Goal: Task Accomplishment & Management: Use online tool/utility

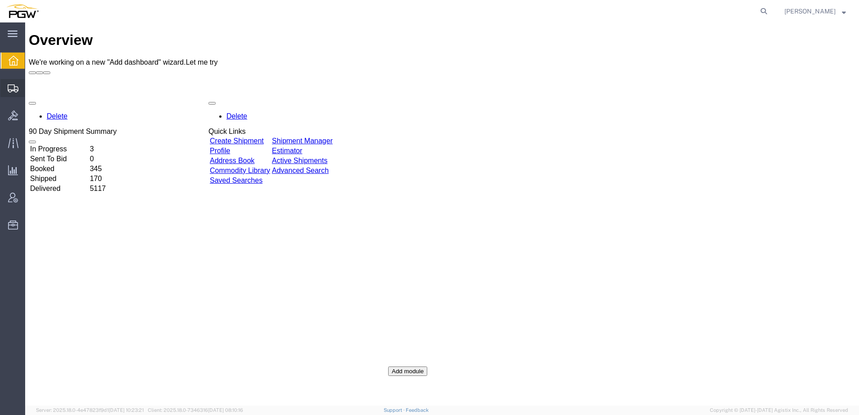
click at [0, 0] on span "Shipment Manager" at bounding box center [0, 0] width 0 height 0
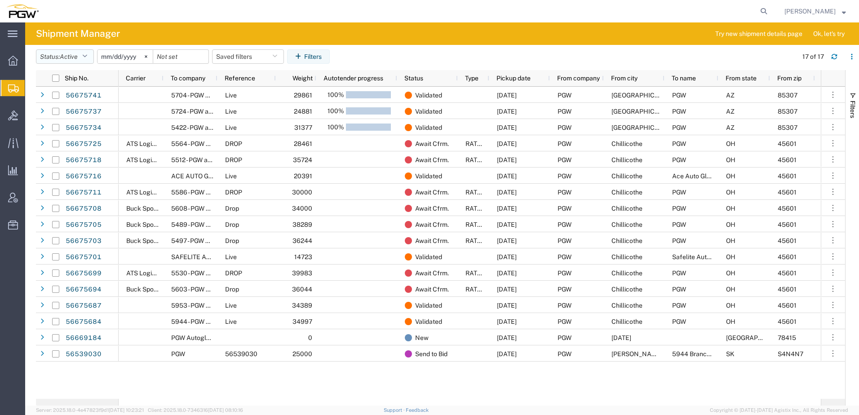
click at [67, 54] on span "Active" at bounding box center [69, 56] width 18 height 7
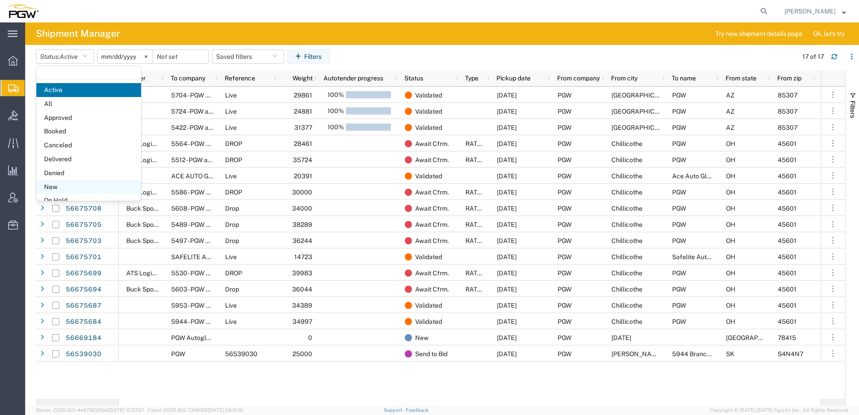
click at [59, 185] on span "New" at bounding box center [88, 187] width 105 height 14
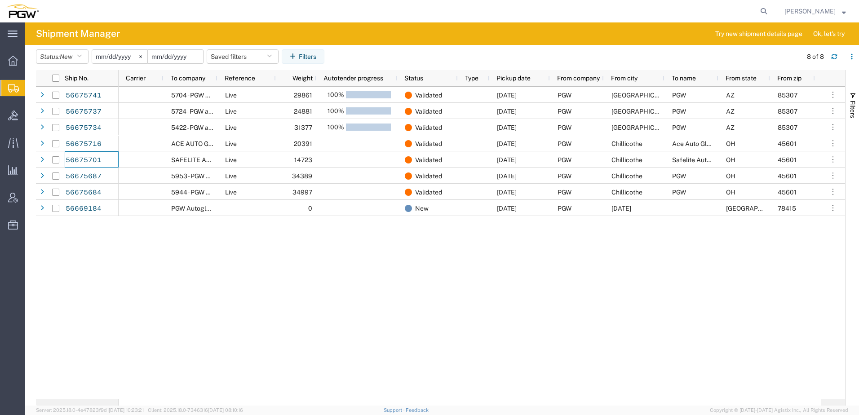
click at [179, 53] on input "date" at bounding box center [175, 56] width 55 height 13
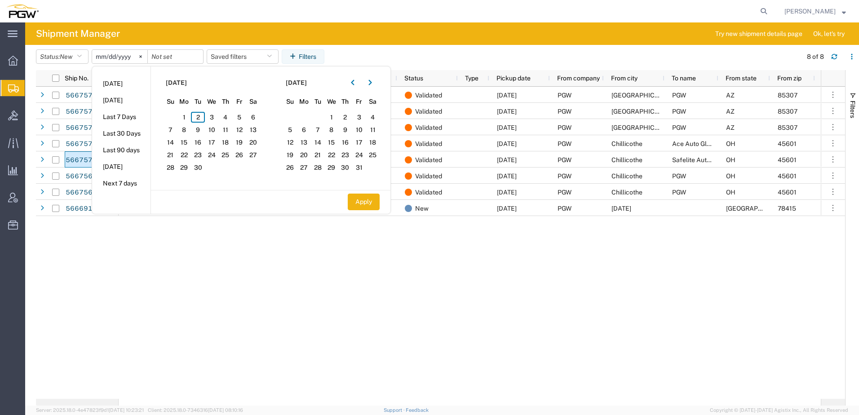
click at [359, 204] on button "Apply" at bounding box center [364, 202] width 32 height 17
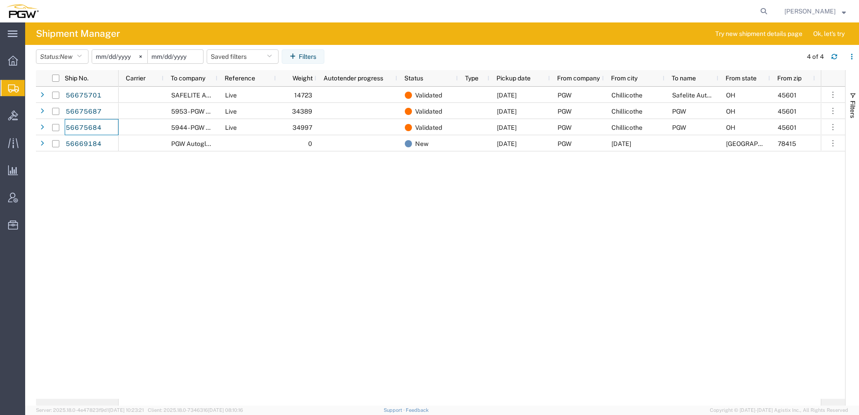
click at [185, 55] on input "date" at bounding box center [175, 56] width 55 height 13
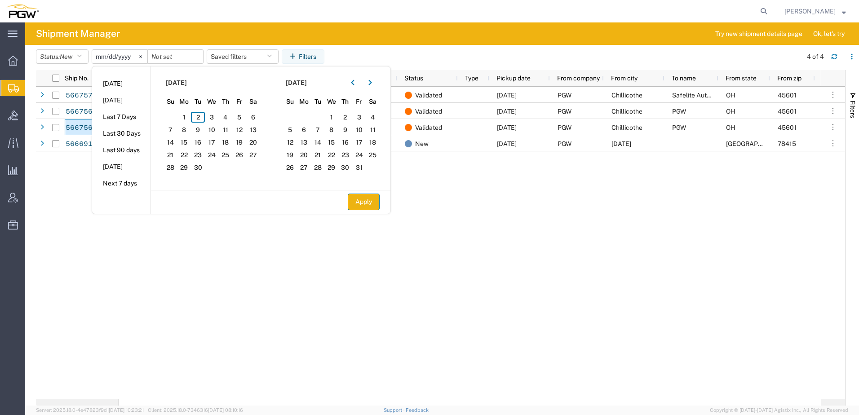
click at [368, 208] on button "Apply" at bounding box center [364, 202] width 32 height 17
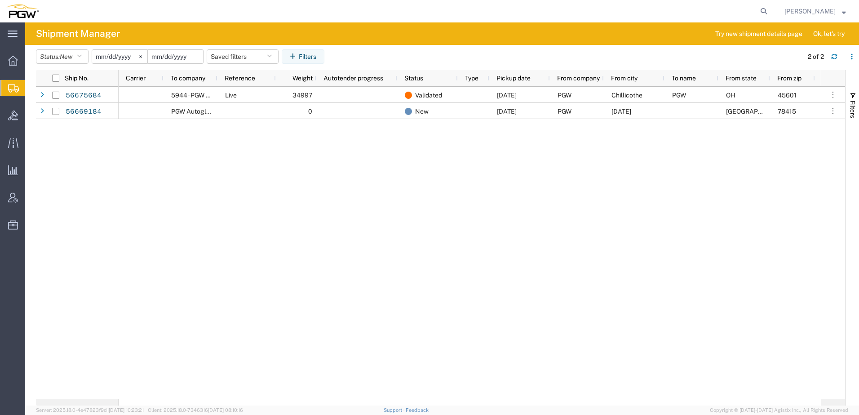
click at [189, 61] on input "date" at bounding box center [175, 56] width 55 height 13
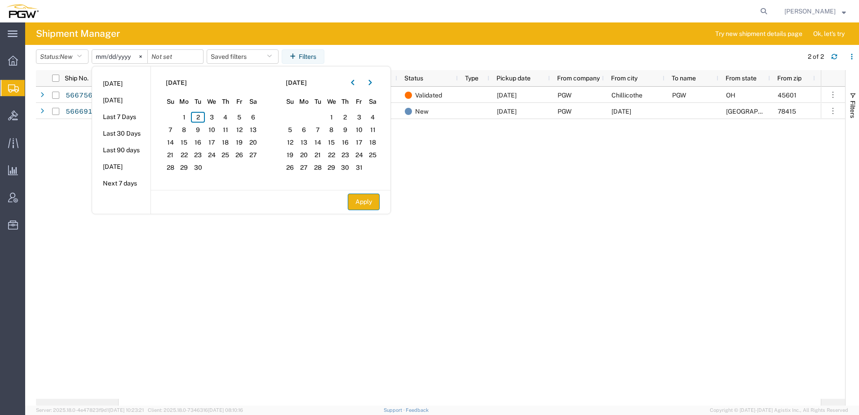
click at [367, 200] on button "Apply" at bounding box center [364, 202] width 32 height 17
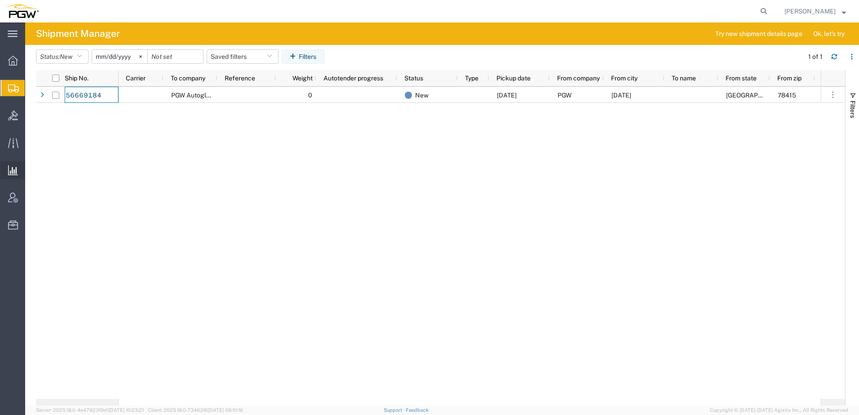
click at [0, 0] on span "Saved Reports" at bounding box center [0, 0] width 0 height 0
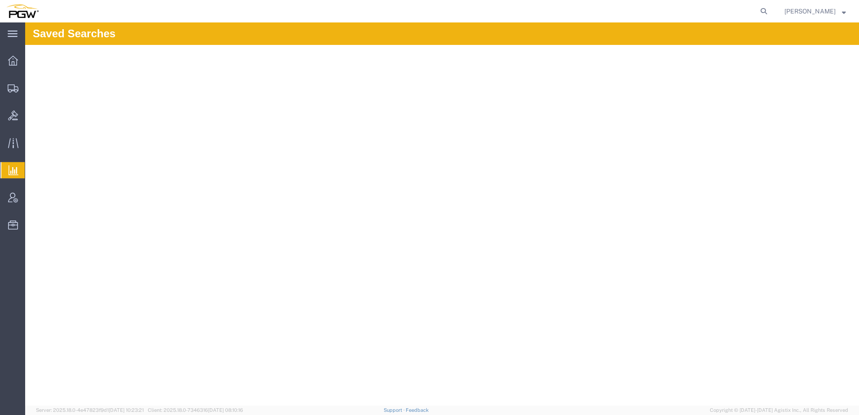
click at [0, 0] on span "Saved Reports" at bounding box center [0, 0] width 0 height 0
click at [768, 10] on icon at bounding box center [764, 11] width 13 height 13
click at [627, 14] on input "search" at bounding box center [620, 11] width 273 height 22
paste input "56539030"
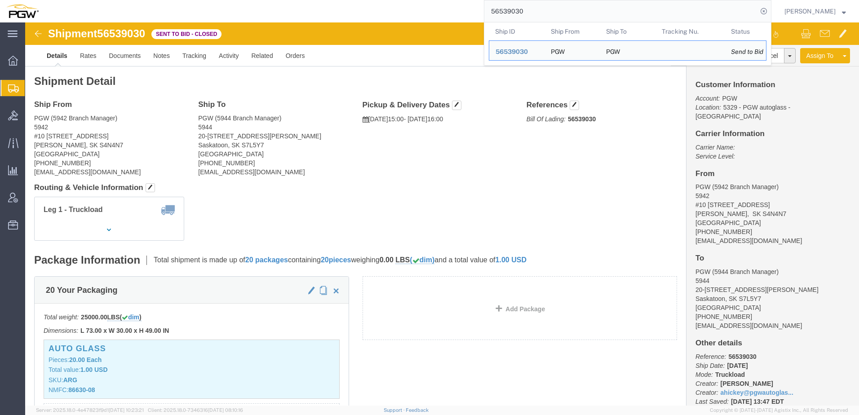
click address "PGW (5942 Branch Manager) 5942 #10 1906 E Redbear Ave REGINA, SK S4N4N7 Canada …"
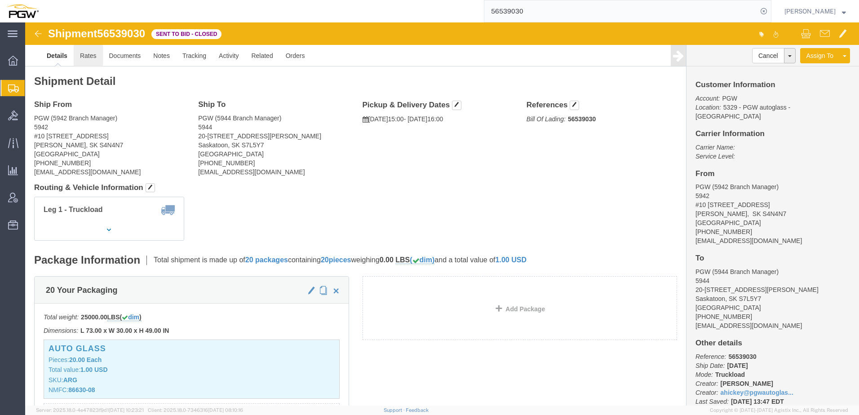
click link "Rates"
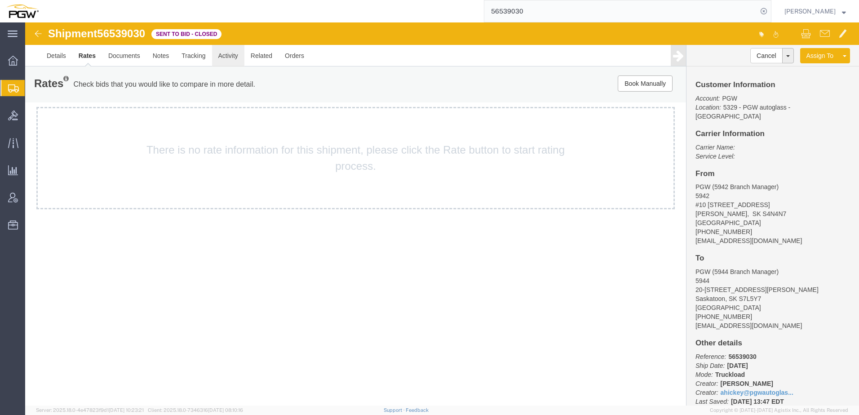
click at [223, 57] on link "Activity" at bounding box center [228, 56] width 32 height 22
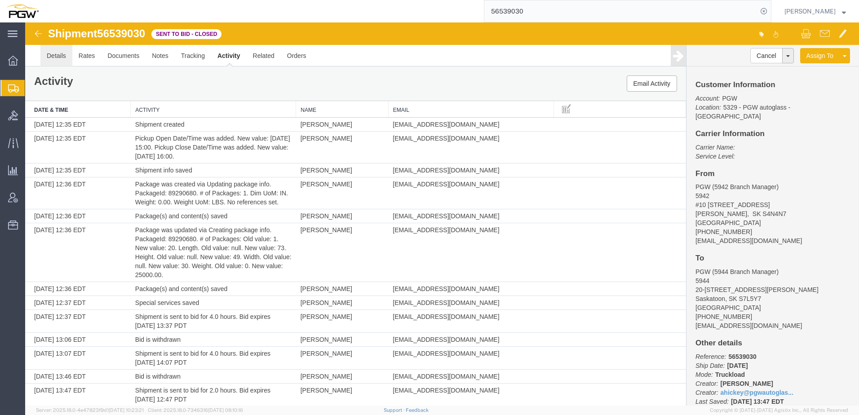
click at [62, 55] on link "Details" at bounding box center [56, 56] width 32 height 22
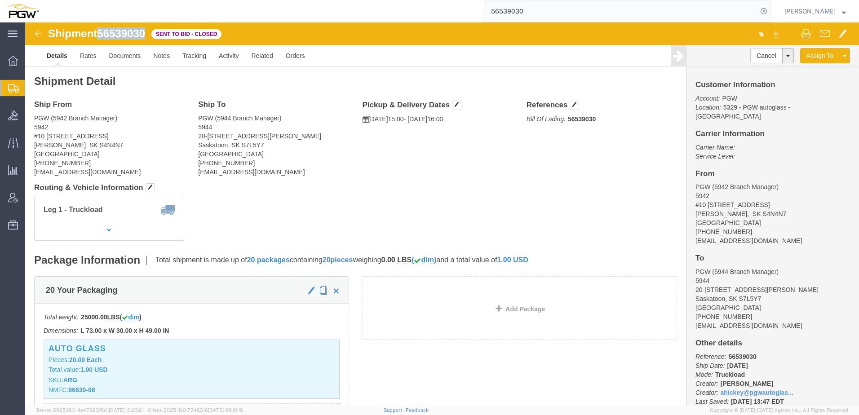
drag, startPoint x: 77, startPoint y: 11, endPoint x: 121, endPoint y: 12, distance: 44.5
click span "56539030"
copy span "56539030"
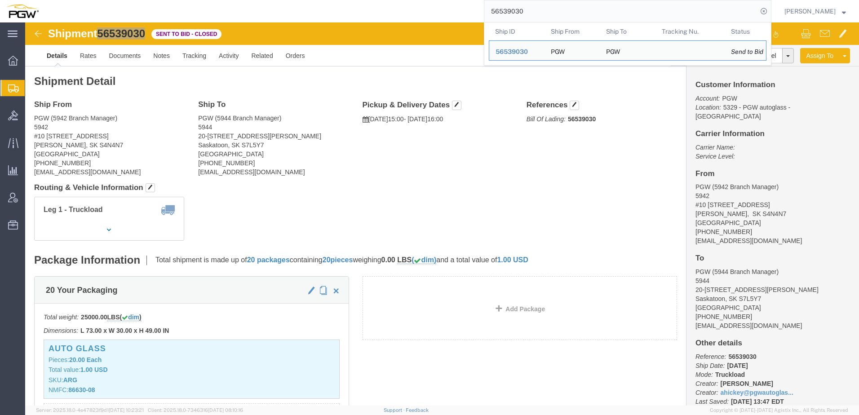
drag, startPoint x: 597, startPoint y: 9, endPoint x: 253, endPoint y: 14, distance: 343.8
click at [255, 14] on div "56539030 Ship ID Ship From Ship To Tracking Nu. Status Ship ID 56539030 Ship Fr…" at bounding box center [408, 11] width 727 height 22
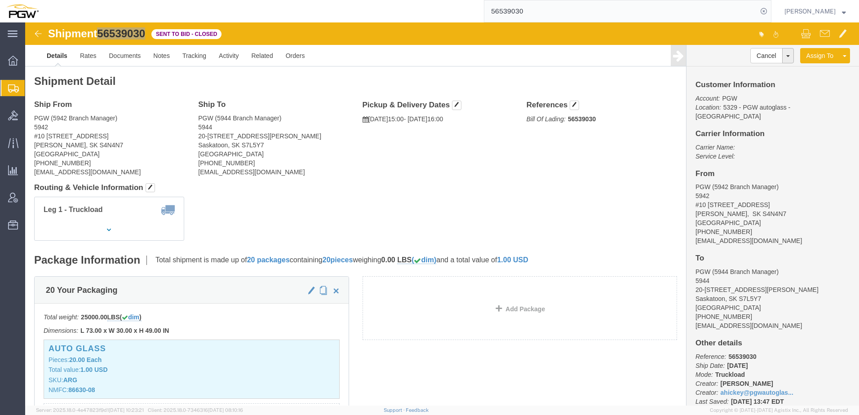
paste input "667537"
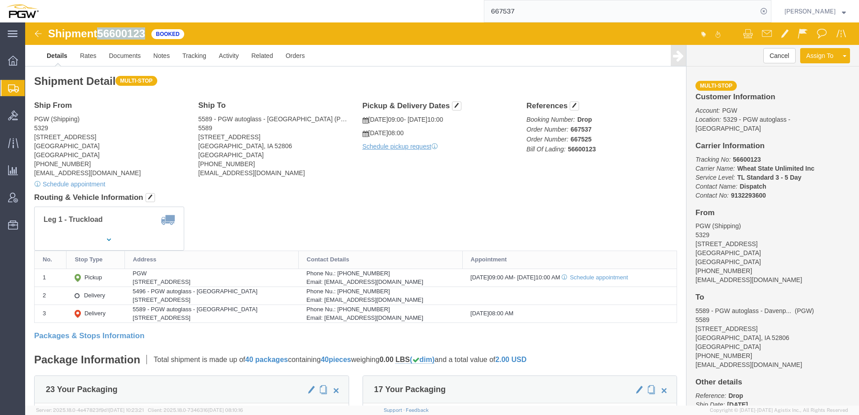
drag, startPoint x: 75, startPoint y: 9, endPoint x: 123, endPoint y: 7, distance: 48.6
click div "Shipment 56600123 Booked"
drag, startPoint x: 119, startPoint y: 9, endPoint x: 114, endPoint y: 10, distance: 5.5
copy span "56600123"
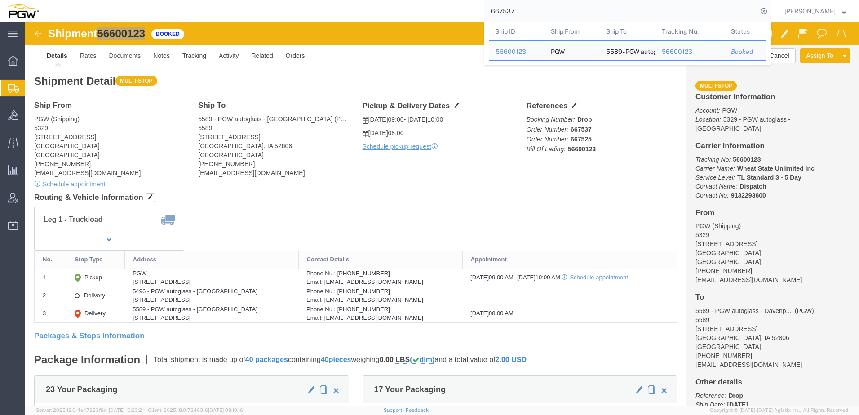
drag, startPoint x: 559, startPoint y: 12, endPoint x: 484, endPoint y: 8, distance: 75.6
click at [481, 9] on div "667537 Ship ID Ship From Ship To Tracking Nu. Status Ship ID 56600123 Ship From…" at bounding box center [408, 11] width 727 height 22
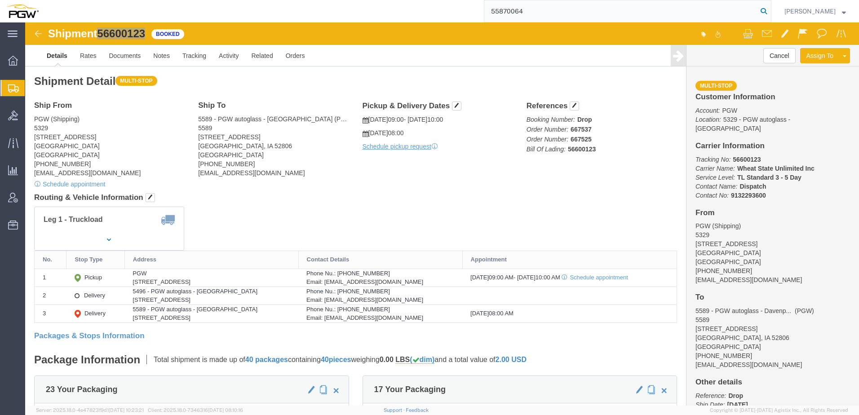
click at [770, 9] on icon at bounding box center [764, 11] width 13 height 13
type input "55870064"
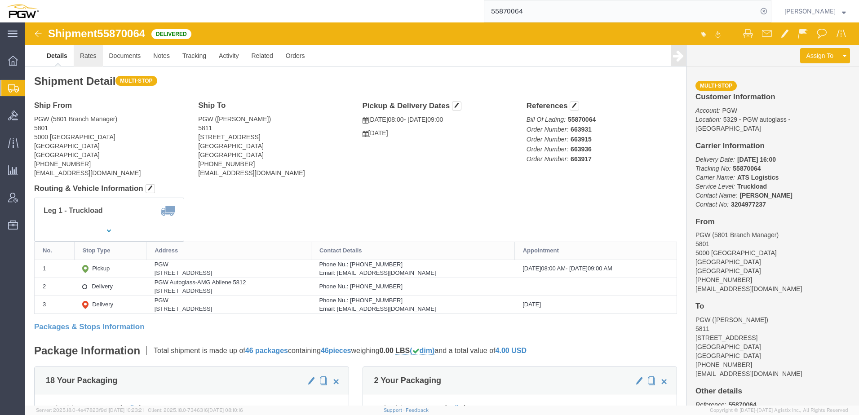
click link "Rates"
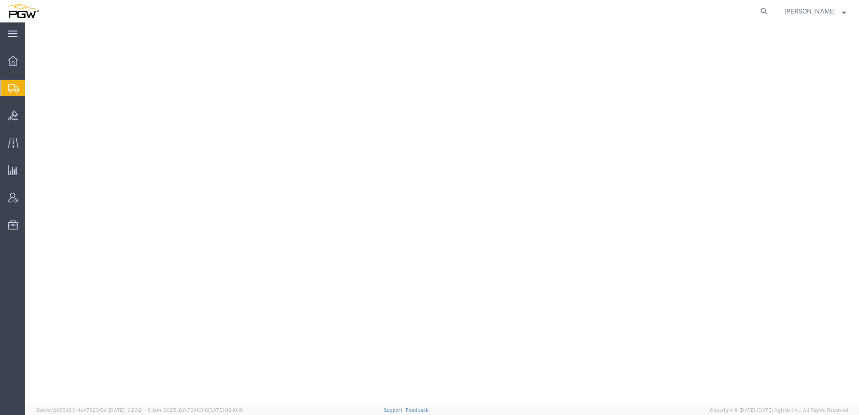
select select "62351"
select select "28459"
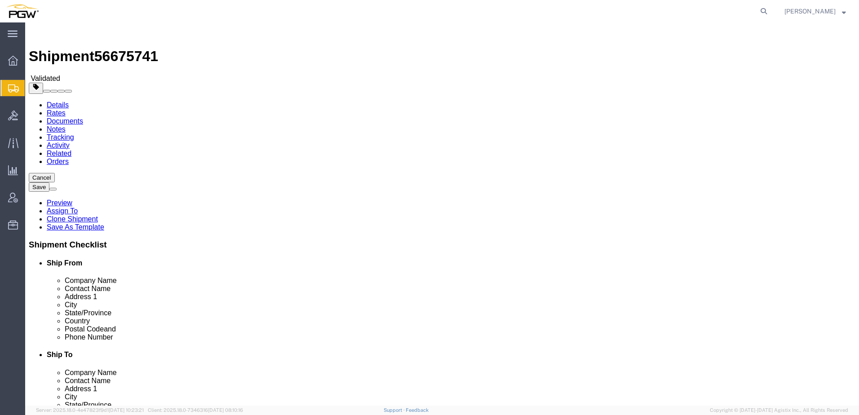
click link "Activity"
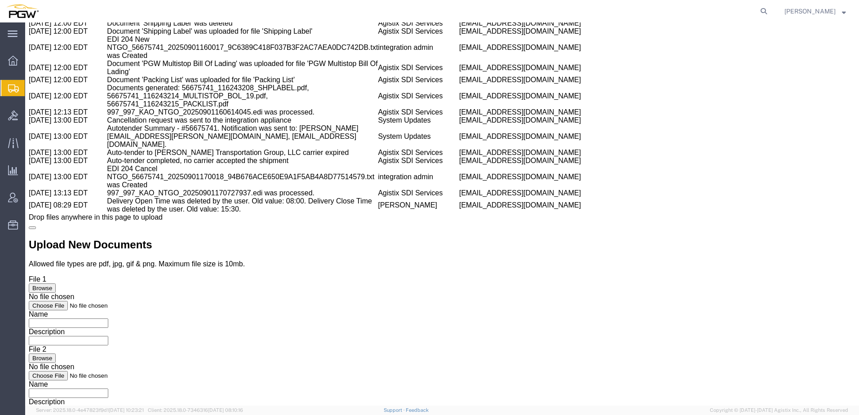
scroll to position [1589, 0]
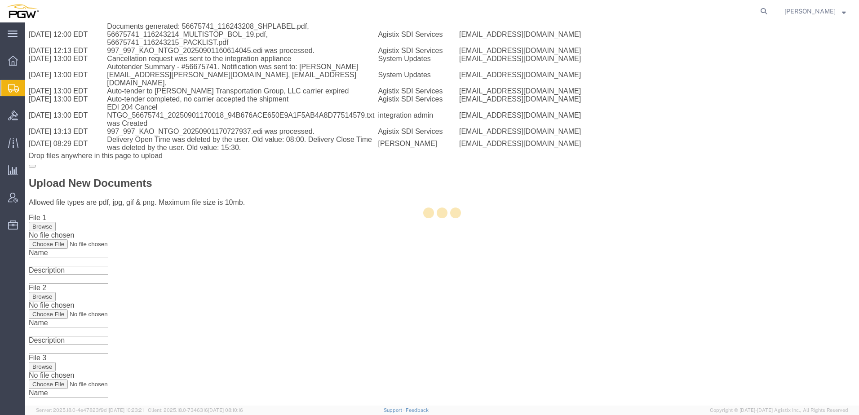
select select "62351"
select select "28459"
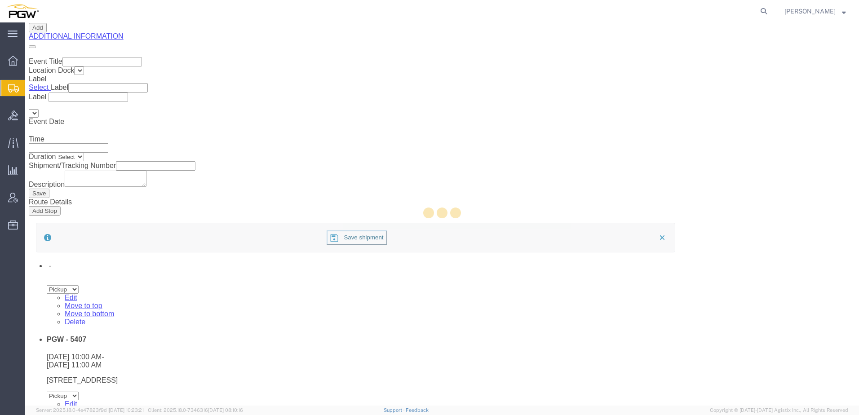
scroll to position [611, 0]
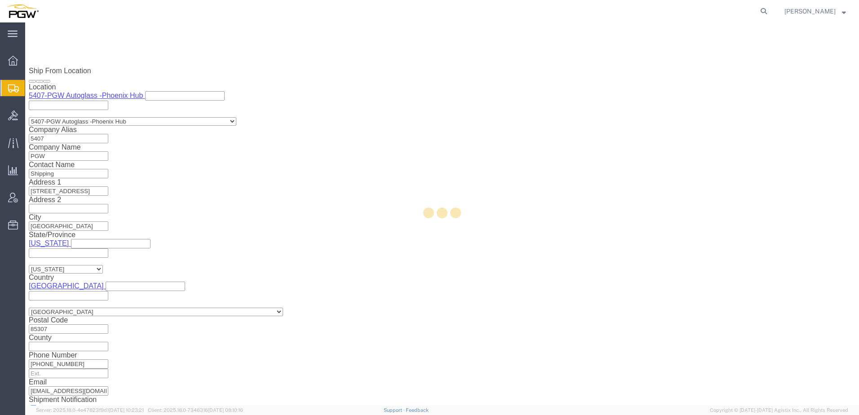
select select "62351"
select select "28459"
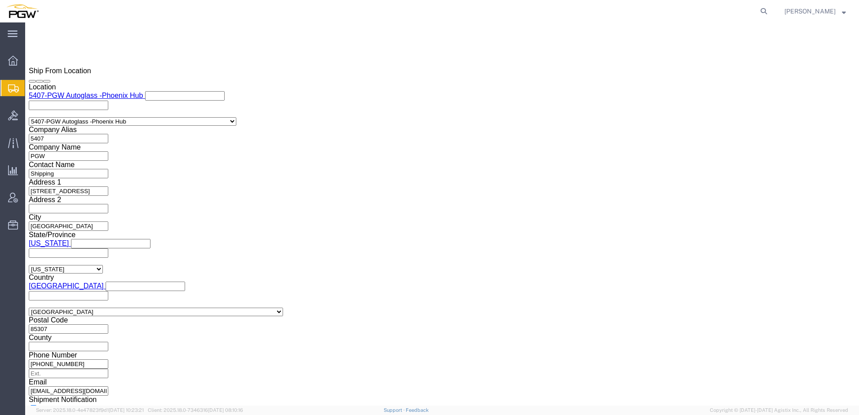
click link "Rate And Autotender"
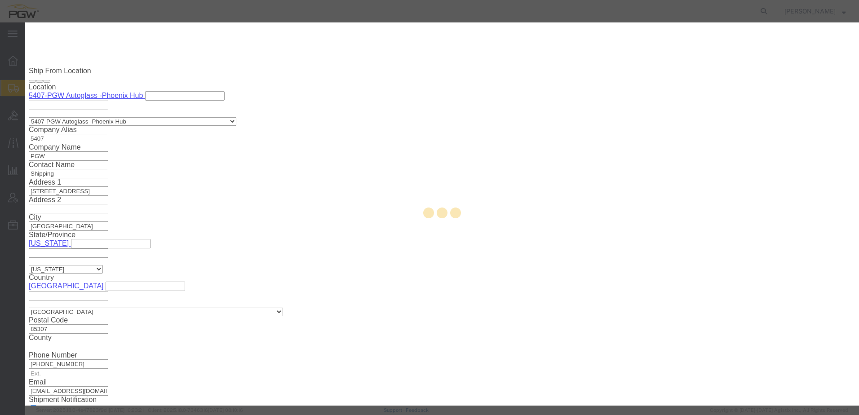
select select "62351"
select select "28459"
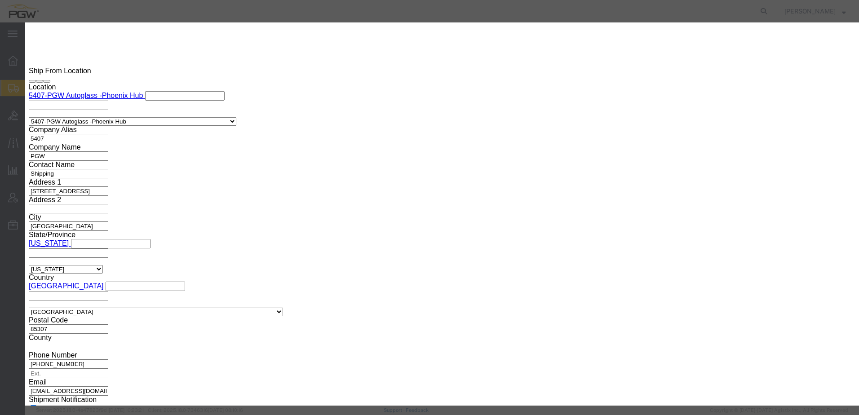
click button "button"
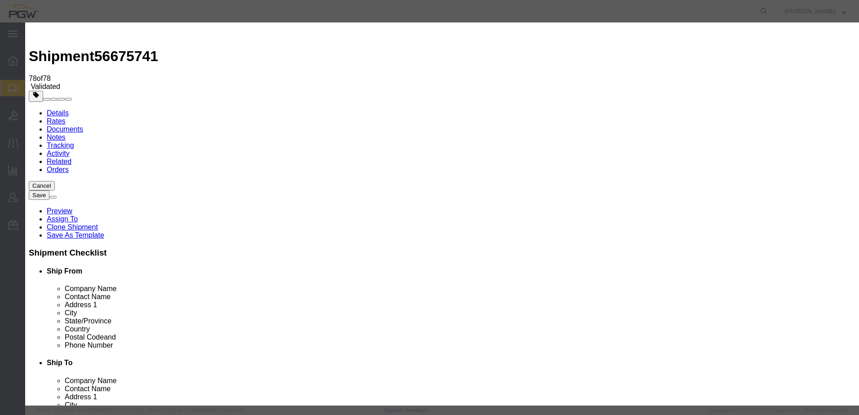
drag, startPoint x: 466, startPoint y: 72, endPoint x: 469, endPoint y: 87, distance: 15.1
click h3 "Rate & Award Process"
click input "2"
type input "1"
click input "1"
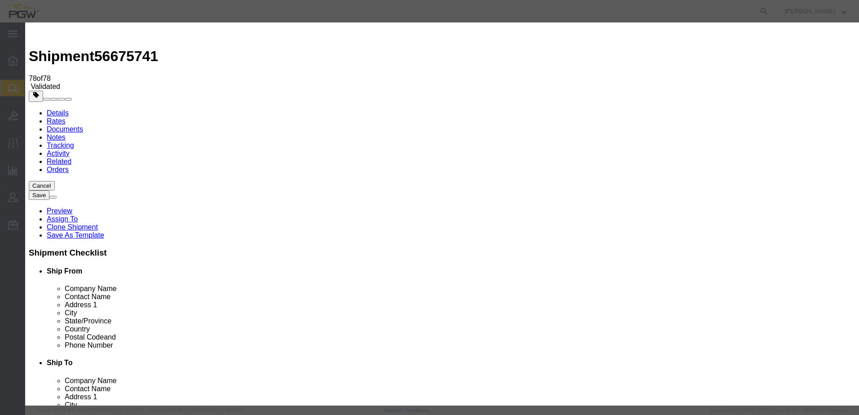
click select "Price Carrier Rank"
select select "LANE_RANK"
click select "Price Carrier Rank"
type input "2"
click input "2"
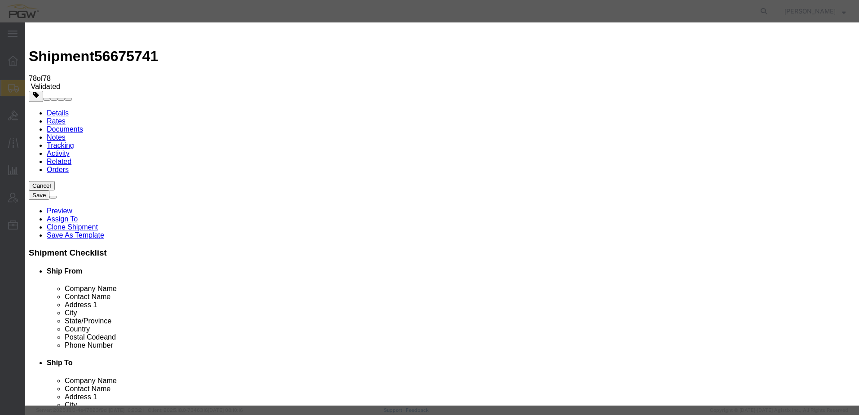
click button "Save Auto-Tender"
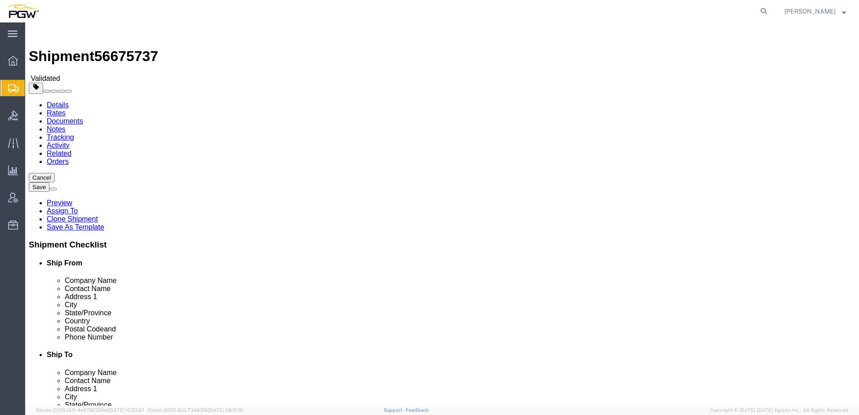
select select "62351"
select select "28485"
click link "Rate And Autotender"
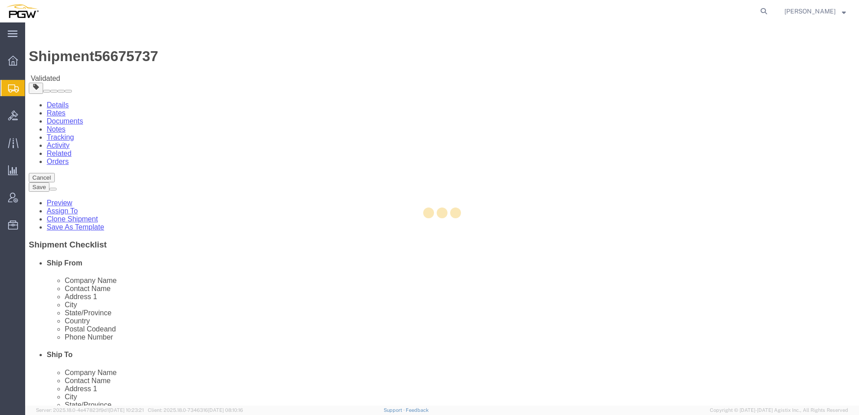
select select "62351"
select select "28485"
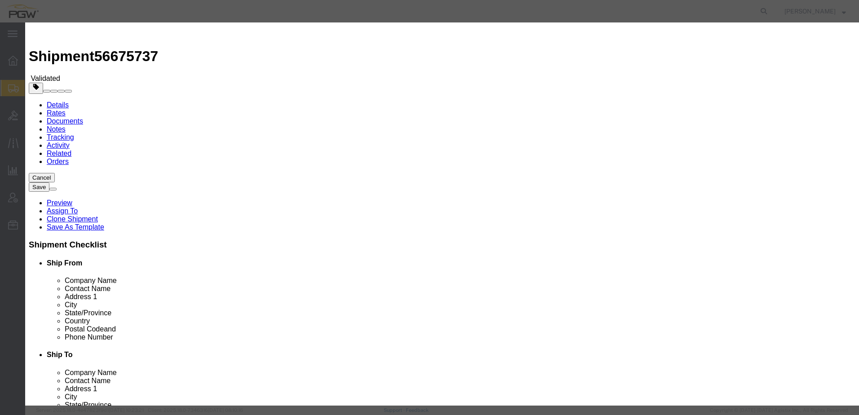
type input "2"
click input "2"
click select "Price Carrier Rank"
select select "LANE_RANK"
click select "Price Carrier Rank"
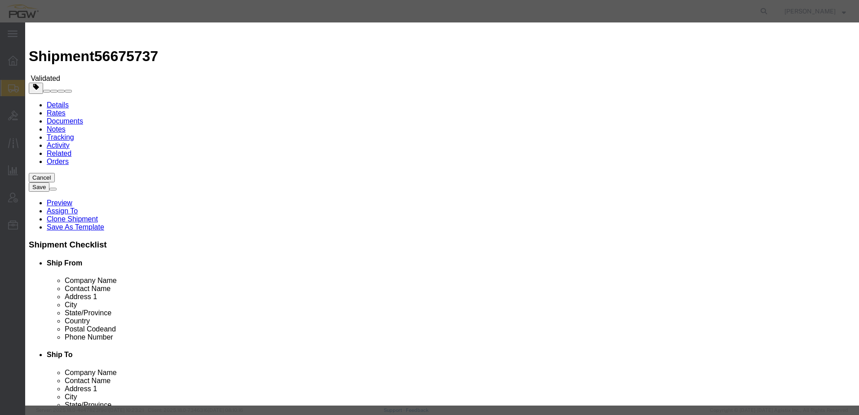
click button "Save Auto-Tender"
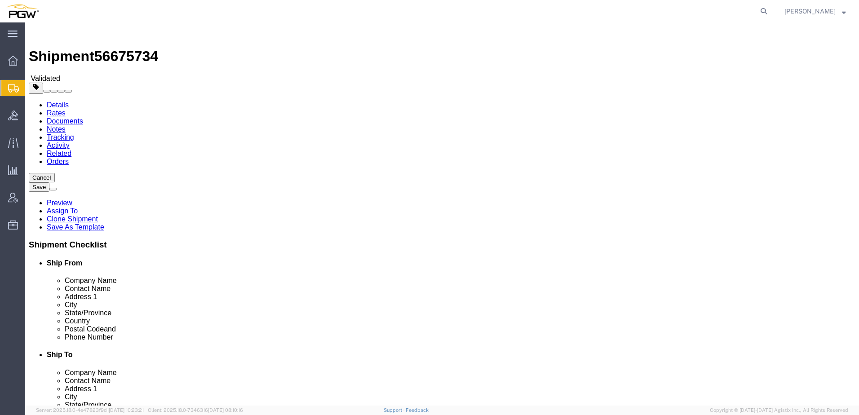
select select "62351"
select select "28275"
click link "Rate And Autotender"
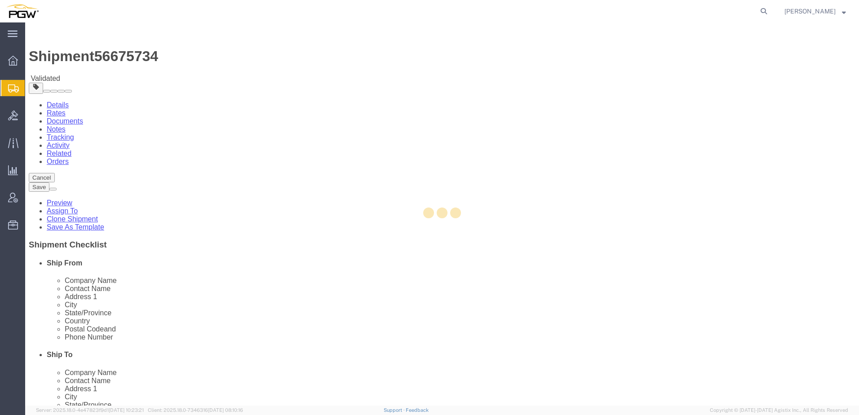
select select "62351"
select select "28275"
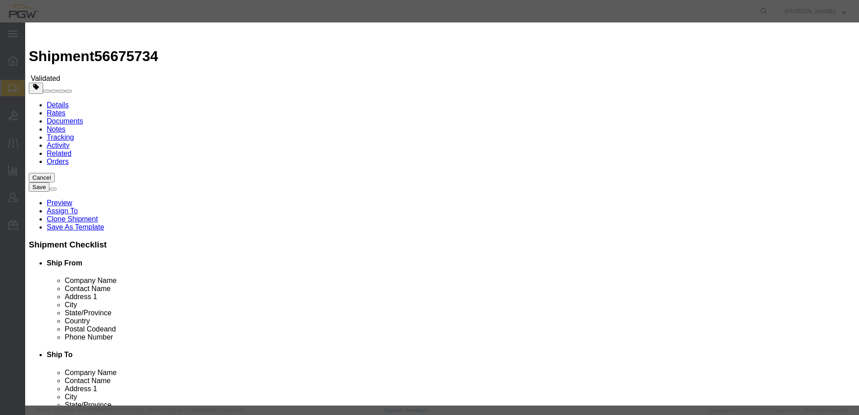
type input "2"
click input "2"
click select "Price Carrier Rank"
select select "LANE_RANK"
click select "Price Carrier Rank"
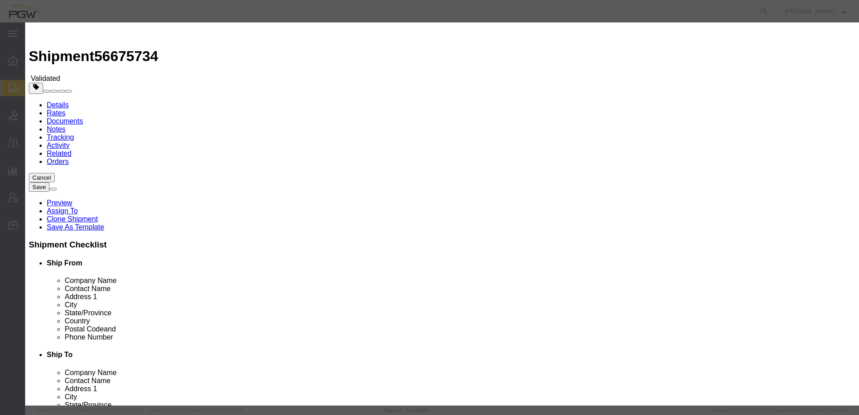
click button "Save Auto-Tender"
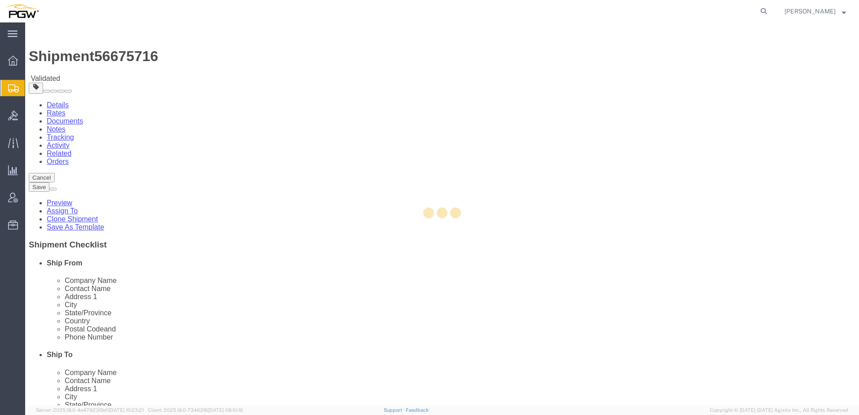
select select "28253"
select select
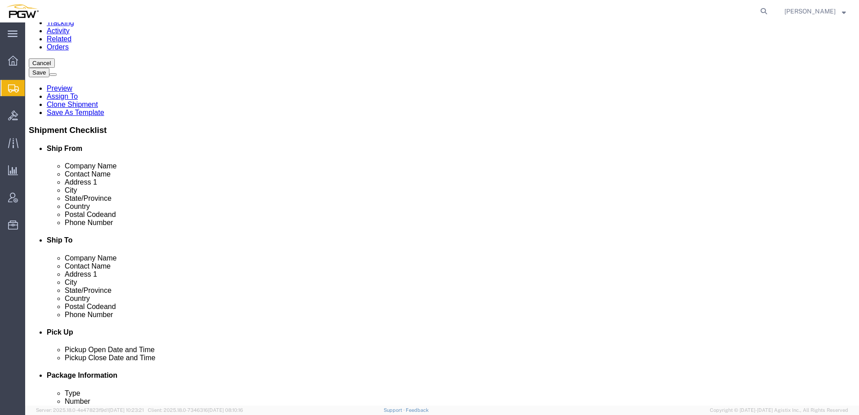
scroll to position [270, 0]
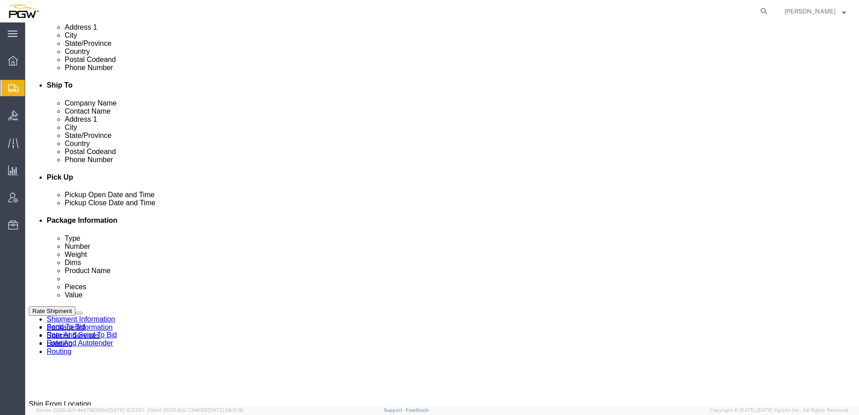
click button "Rate Shipment"
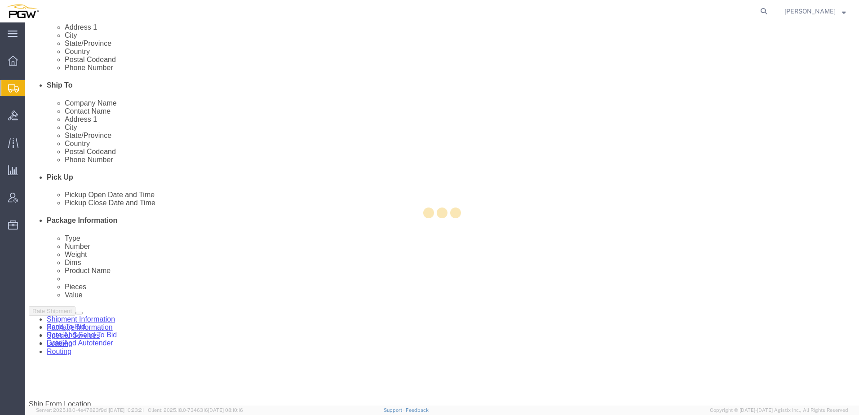
select select "28253"
select select
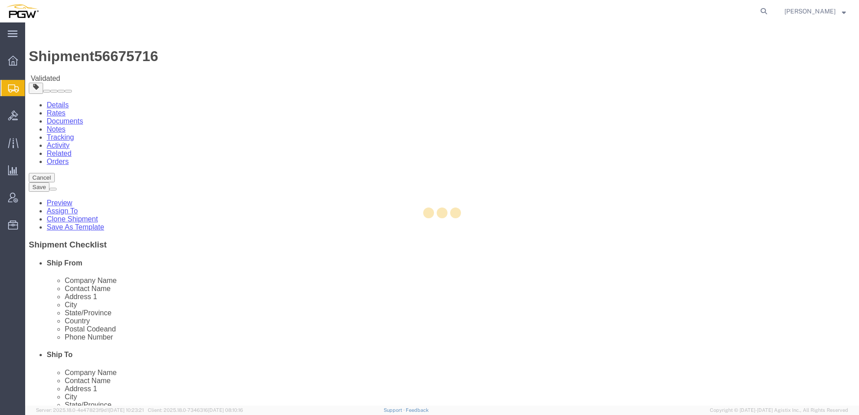
select select "28253"
select select
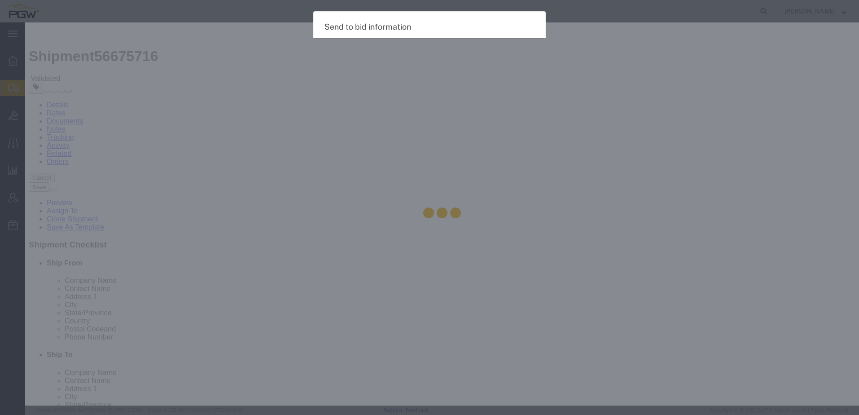
select select "TL"
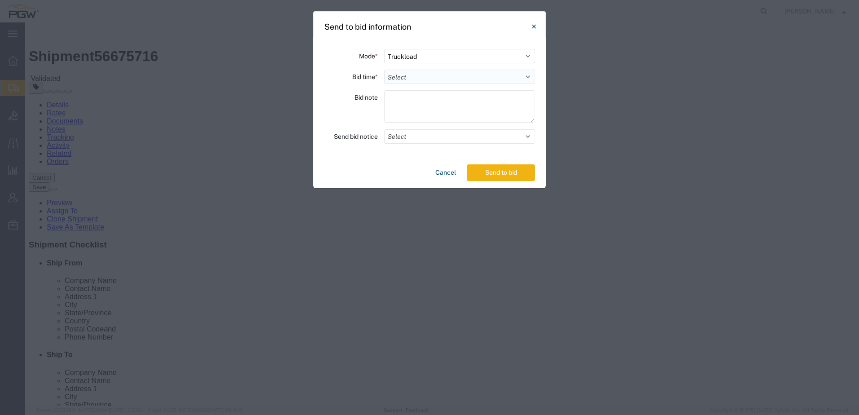
click at [394, 73] on select "Select 30 Min (Rush) 1 Hour (Rush) 2 Hours (Rush) 4 Hours (Rush) 8 Hours (Rush)…" at bounding box center [459, 77] width 151 height 14
select select "24"
click at [384, 70] on select "Select 30 Min (Rush) 1 Hour (Rush) 2 Hours (Rush) 4 Hours (Rush) 8 Hours (Rush)…" at bounding box center [459, 77] width 151 height 14
click at [491, 173] on button "Send to bid" at bounding box center [501, 172] width 68 height 17
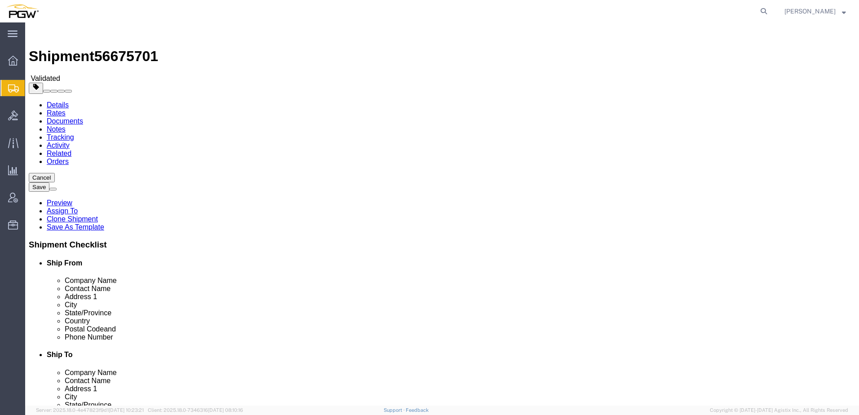
select select "28253"
select select
click button "Rate Shipment"
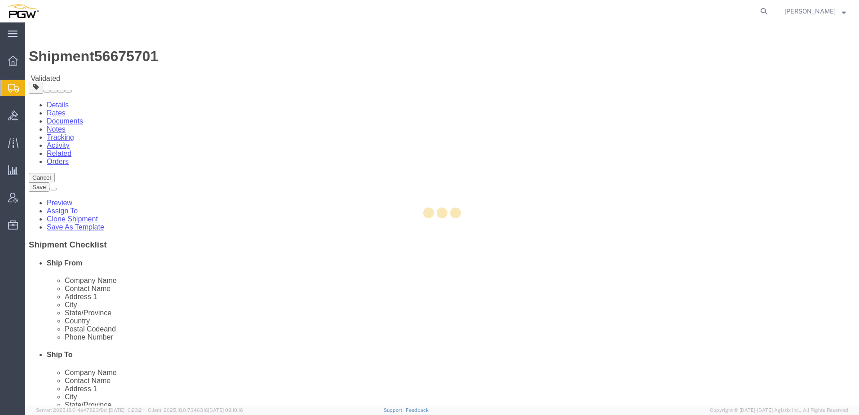
select select "28253"
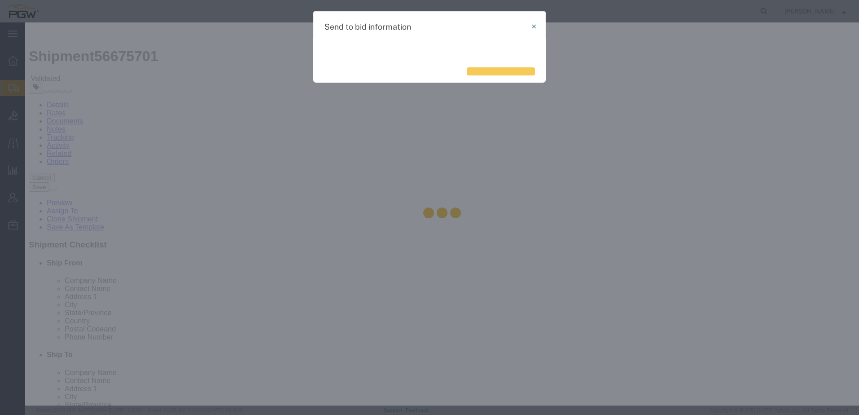
select select "TL"
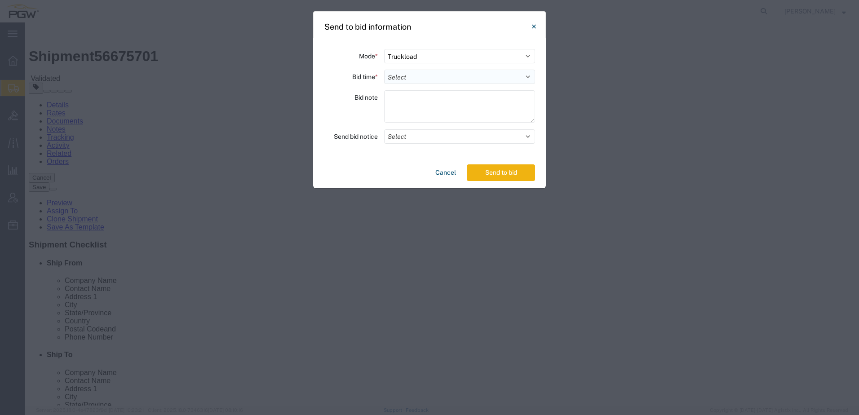
click at [404, 79] on select "Select 30 Min (Rush) 1 Hour (Rush) 2 Hours (Rush) 4 Hours (Rush) 8 Hours (Rush)…" at bounding box center [459, 77] width 151 height 14
select select "24"
click at [384, 70] on select "Select 30 Min (Rush) 1 Hour (Rush) 2 Hours (Rush) 4 Hours (Rush) 8 Hours (Rush)…" at bounding box center [459, 77] width 151 height 14
click at [488, 173] on button "Send to bid" at bounding box center [501, 172] width 68 height 17
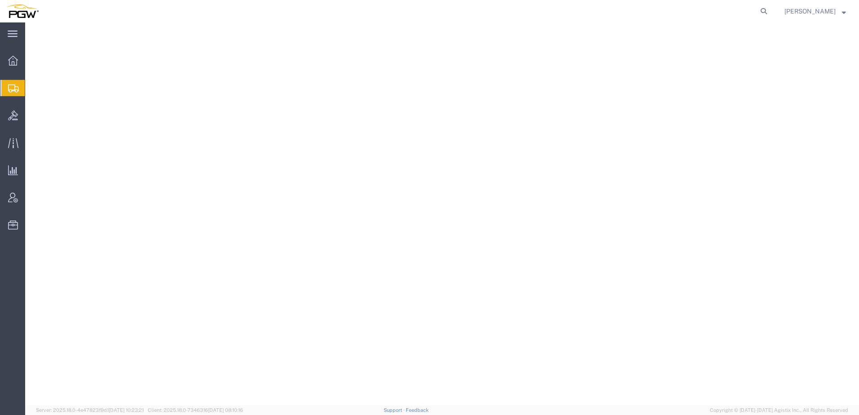
select select "28253"
select select "28527"
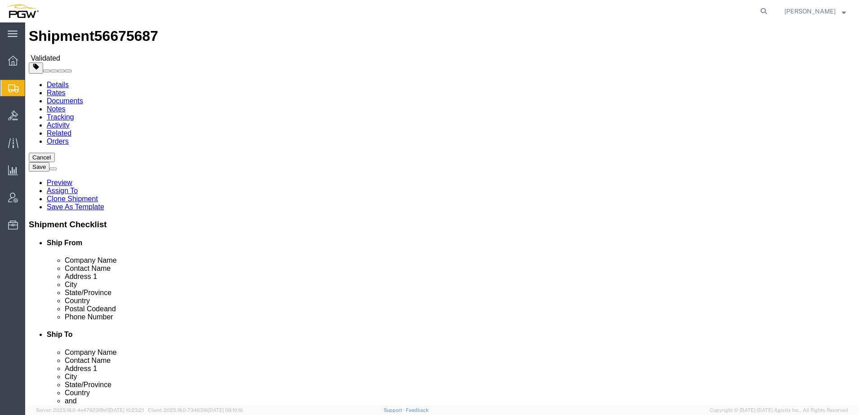
scroll to position [225, 0]
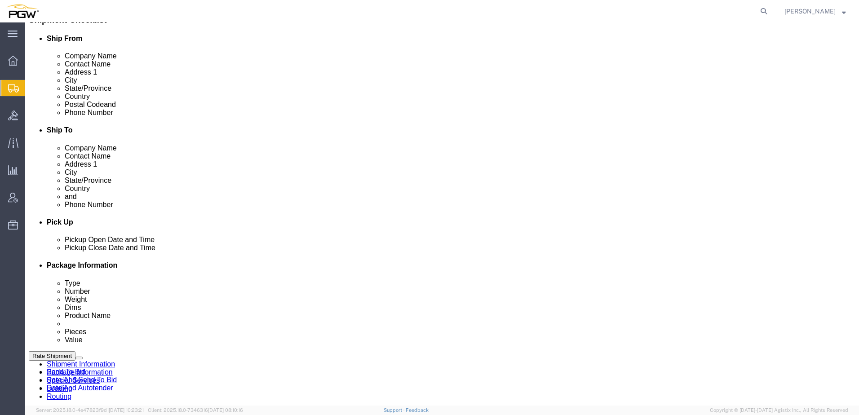
click button "Rate Shipment"
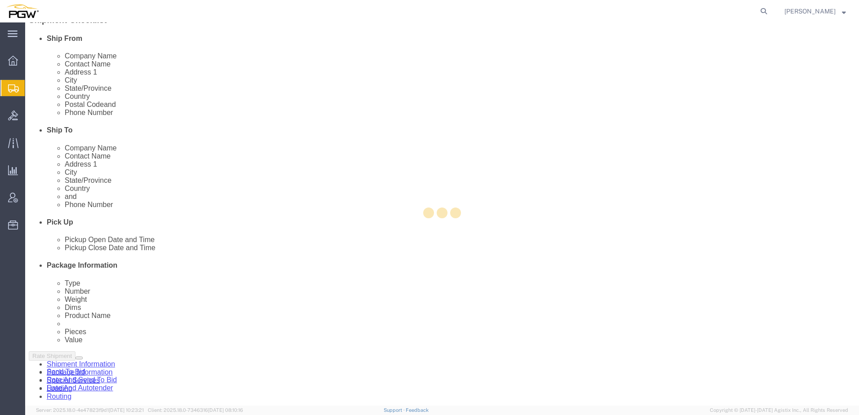
select select "28253"
select select "28527"
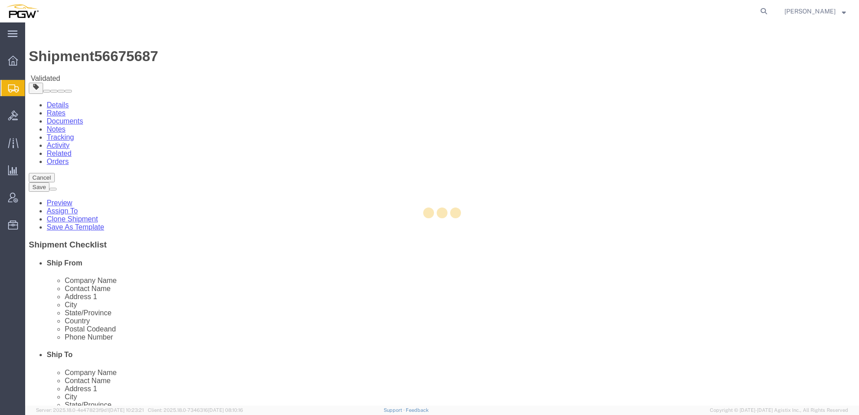
select select "28253"
select select "28527"
select select "28253"
select select "28527"
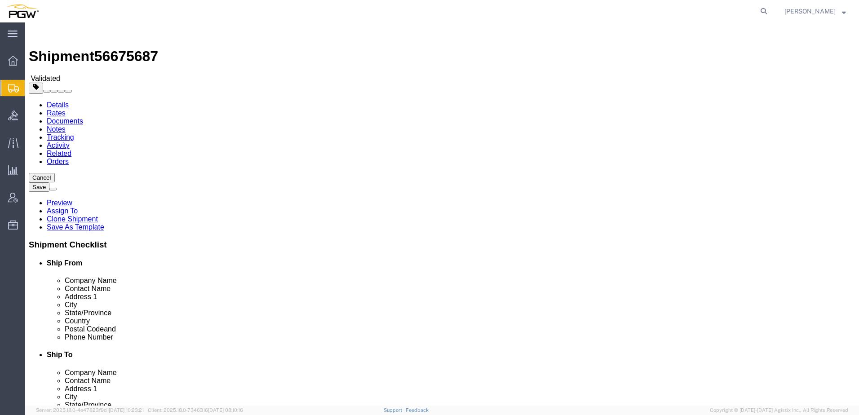
select select "TL"
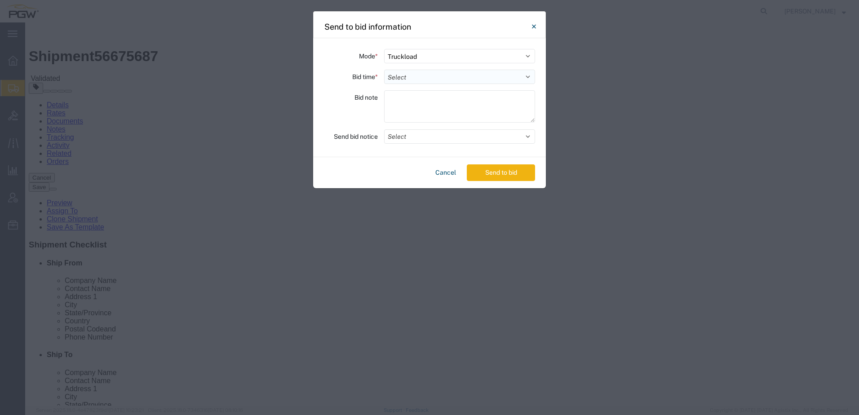
click at [406, 81] on select "Select 30 Min (Rush) 1 Hour (Rush) 2 Hours (Rush) 4 Hours (Rush) 8 Hours (Rush)…" at bounding box center [459, 77] width 151 height 14
select select "24"
click at [384, 70] on select "Select 30 Min (Rush) 1 Hour (Rush) 2 Hours (Rush) 4 Hours (Rush) 8 Hours (Rush)…" at bounding box center [459, 77] width 151 height 14
click at [486, 175] on button "Send to bid" at bounding box center [501, 172] width 68 height 17
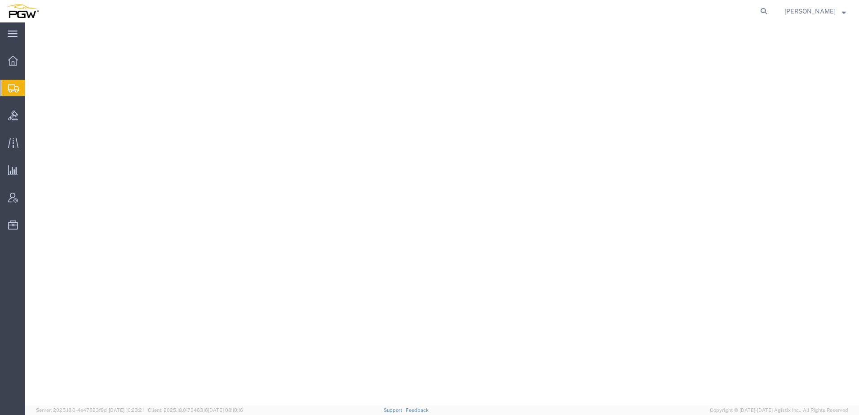
select select "28253"
select select "28523"
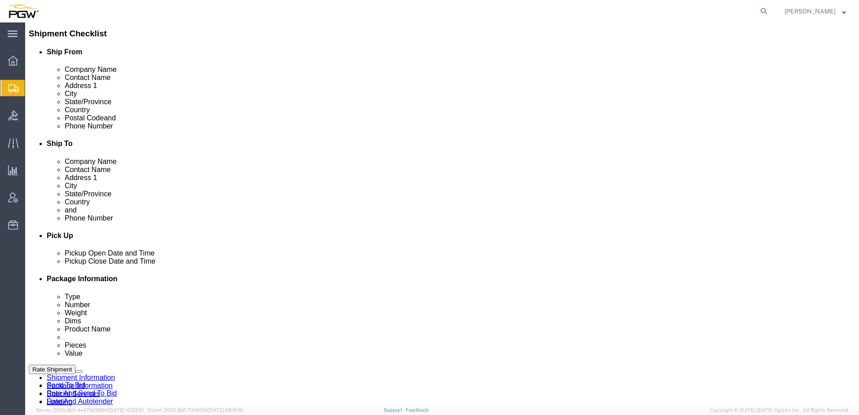
scroll to position [225, 0]
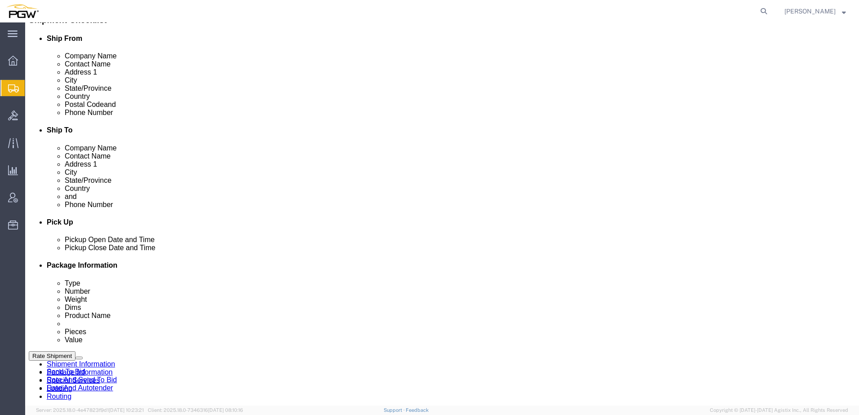
click button "Rate Shipment"
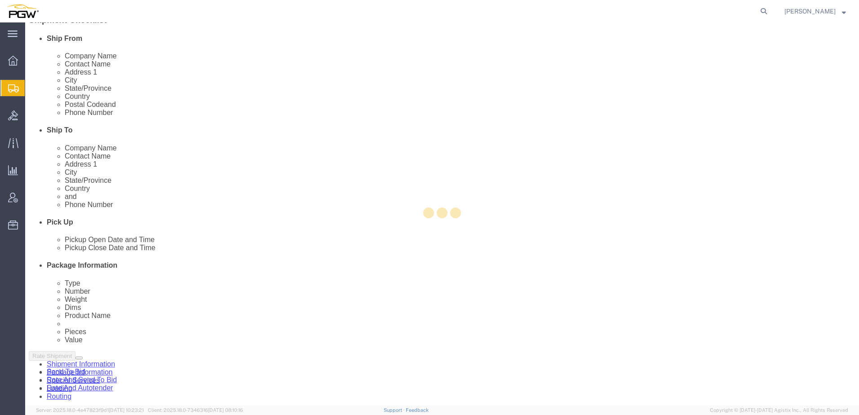
select select "28253"
select select "28523"
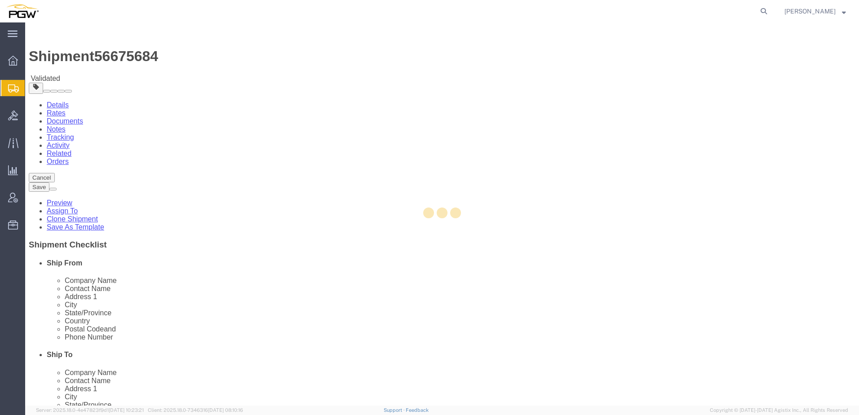
select select "28253"
select select "28523"
select select "28253"
select select "28523"
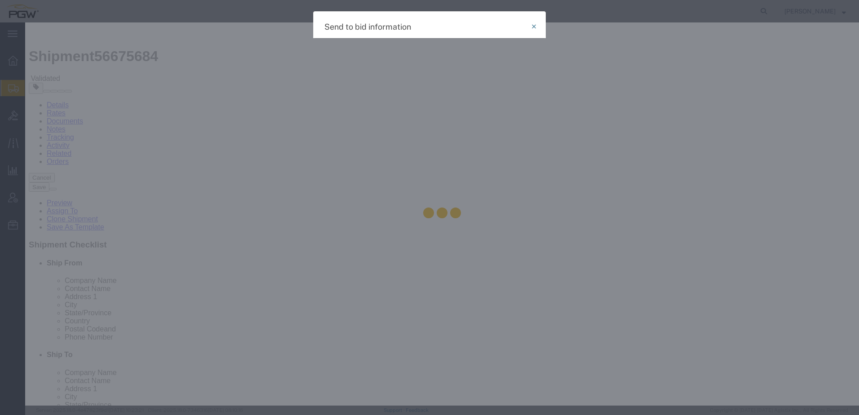
select select "TL"
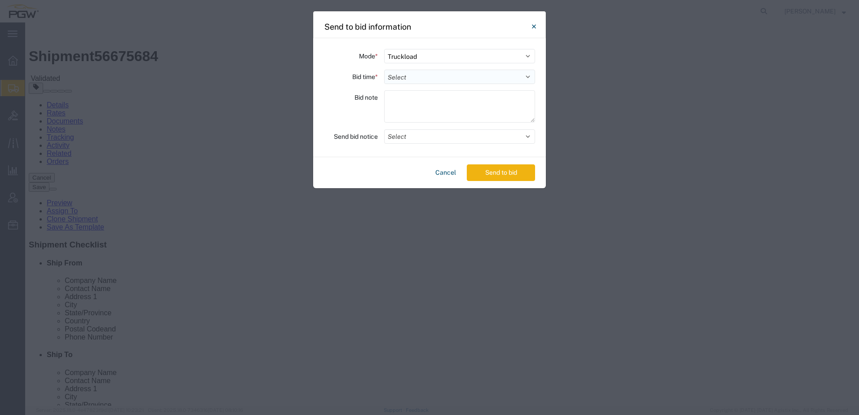
click at [430, 81] on select "Select 30 Min (Rush) 1 Hour (Rush) 2 Hours (Rush) 4 Hours (Rush) 8 Hours (Rush)…" at bounding box center [459, 77] width 151 height 14
select select "24"
click at [384, 70] on select "Select 30 Min (Rush) 1 Hour (Rush) 2 Hours (Rush) 4 Hours (Rush) 8 Hours (Rush)…" at bounding box center [459, 77] width 151 height 14
click at [483, 175] on button "Send to bid" at bounding box center [501, 172] width 68 height 17
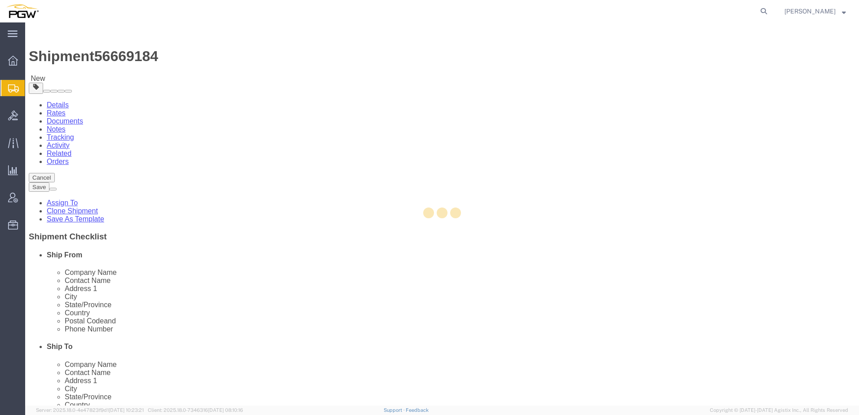
select select "62931"
select select "62933"
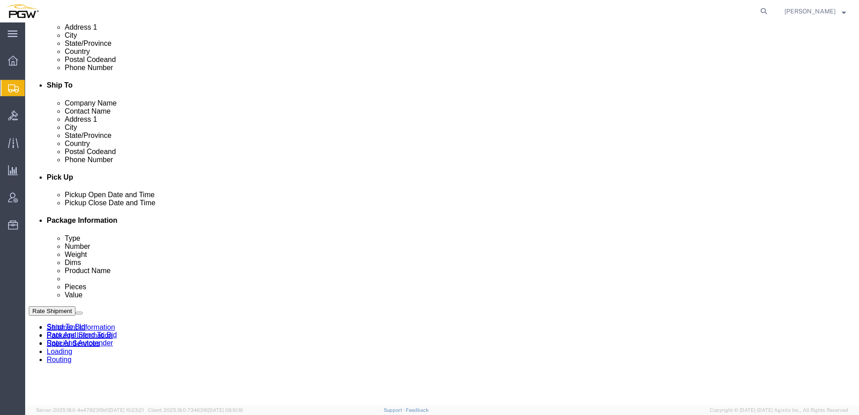
scroll to position [270, 0]
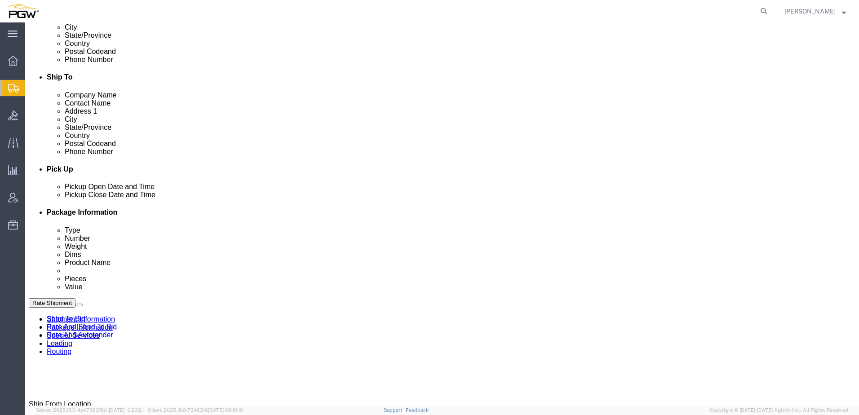
click link "Activity"
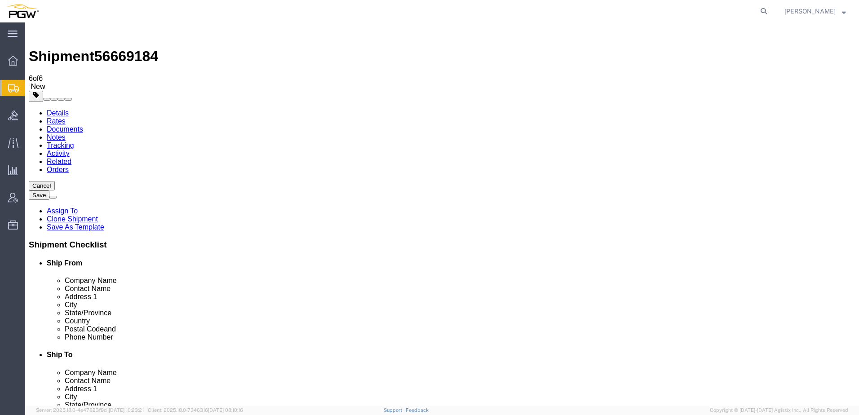
click at [58, 109] on link "Details" at bounding box center [58, 113] width 22 height 8
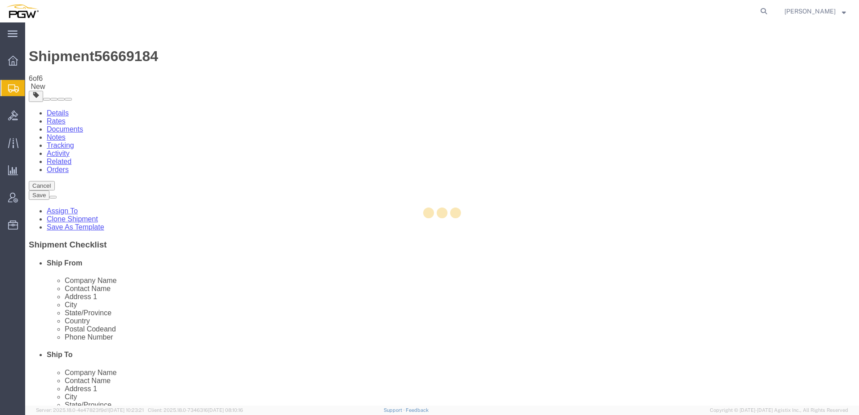
select select "62931"
select select "62933"
